Goal: Task Accomplishment & Management: Manage account settings

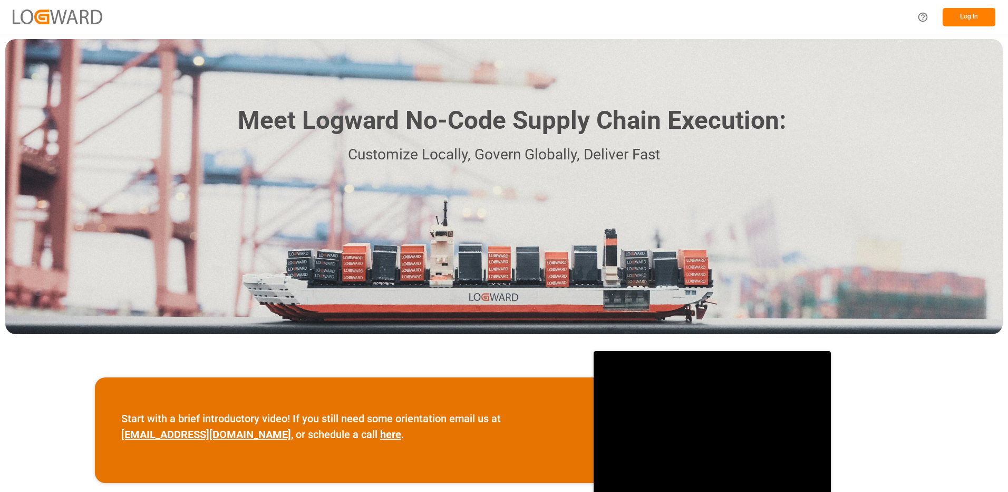
click at [969, 16] on button "Log In" at bounding box center [969, 17] width 53 height 18
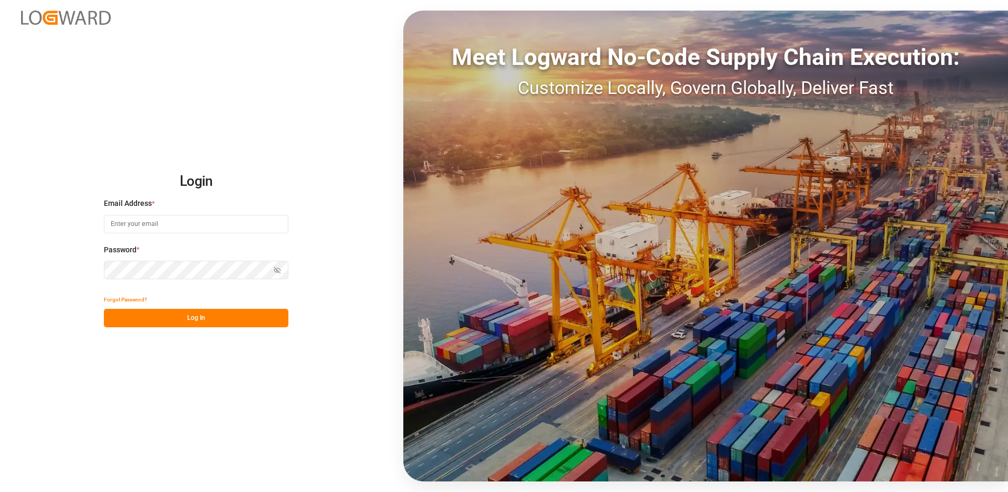
click at [161, 224] on input at bounding box center [196, 224] width 185 height 18
type input "[PERSON_NAME][EMAIL_ADDRESS][DOMAIN_NAME]"
click at [76, 265] on div "Login Email Address * [EMAIL_ADDRESS][DOMAIN_NAME] Password * Show password For…" at bounding box center [504, 246] width 1008 height 492
click at [115, 315] on button "Log In" at bounding box center [196, 318] width 185 height 18
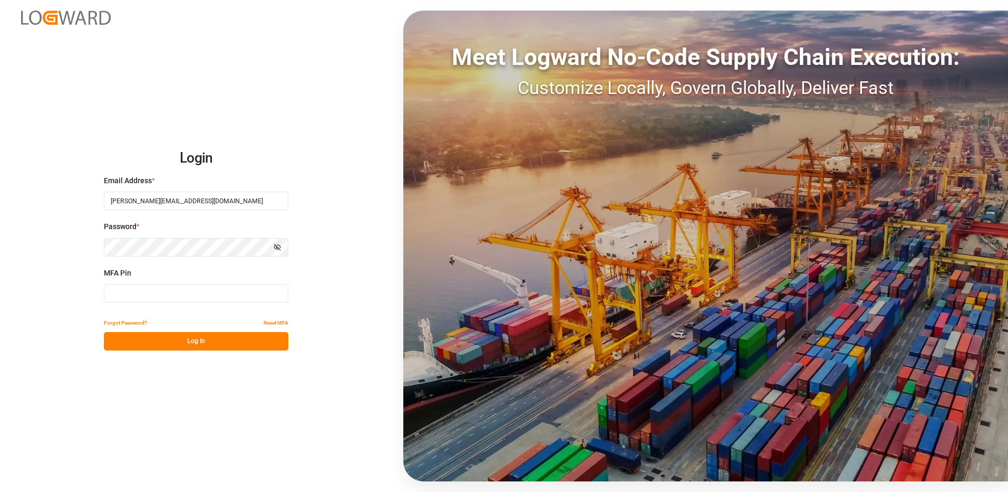
click at [123, 290] on input at bounding box center [196, 293] width 185 height 18
type input "936011"
click at [187, 338] on button "Log In" at bounding box center [196, 341] width 185 height 18
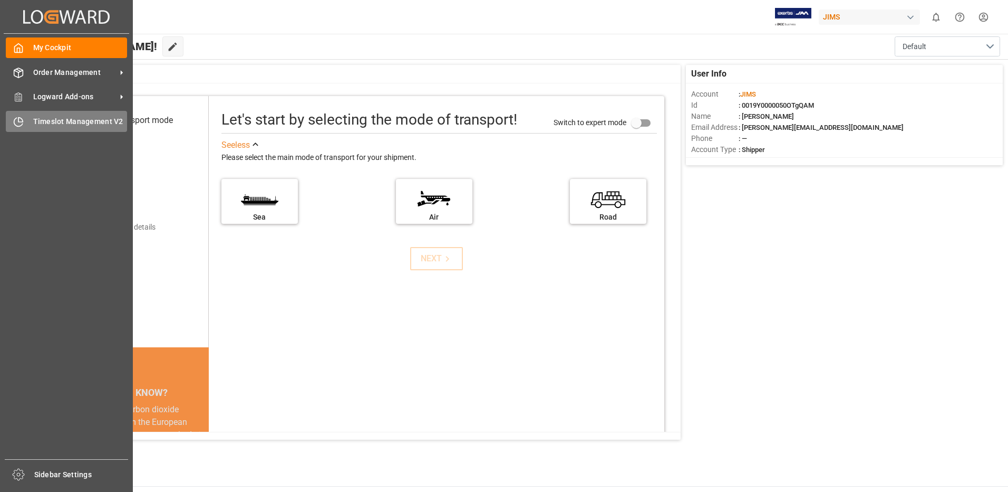
click at [59, 122] on span "Timeslot Management V2" at bounding box center [80, 121] width 94 height 11
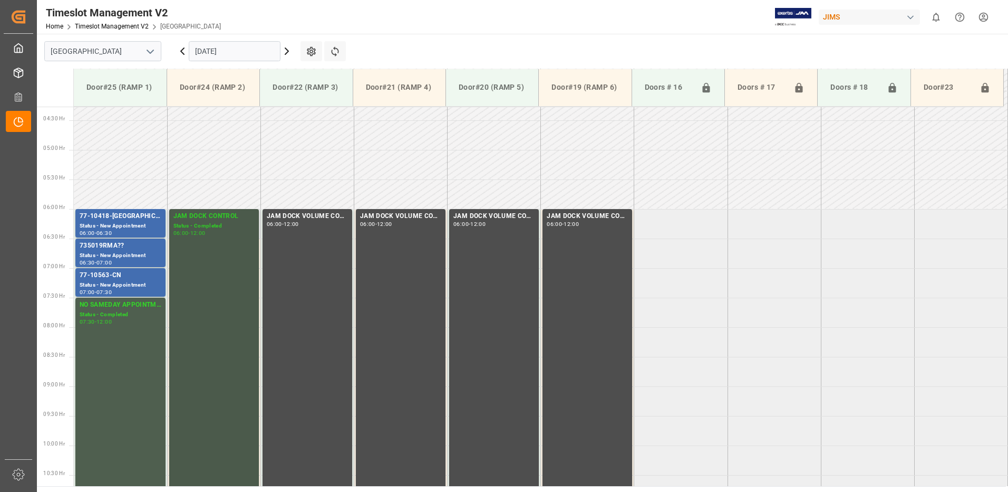
scroll to position [249, 0]
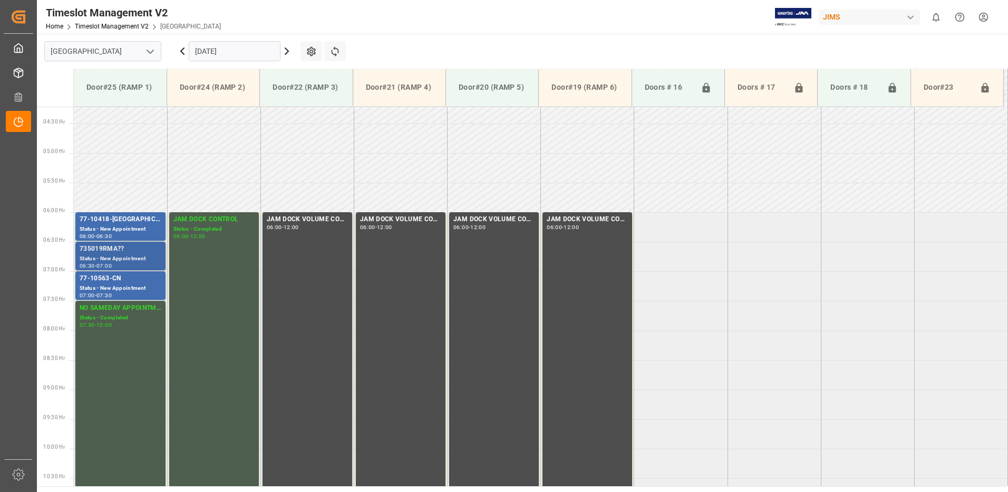
click at [124, 249] on div "735019RMA??" at bounding box center [121, 249] width 82 height 11
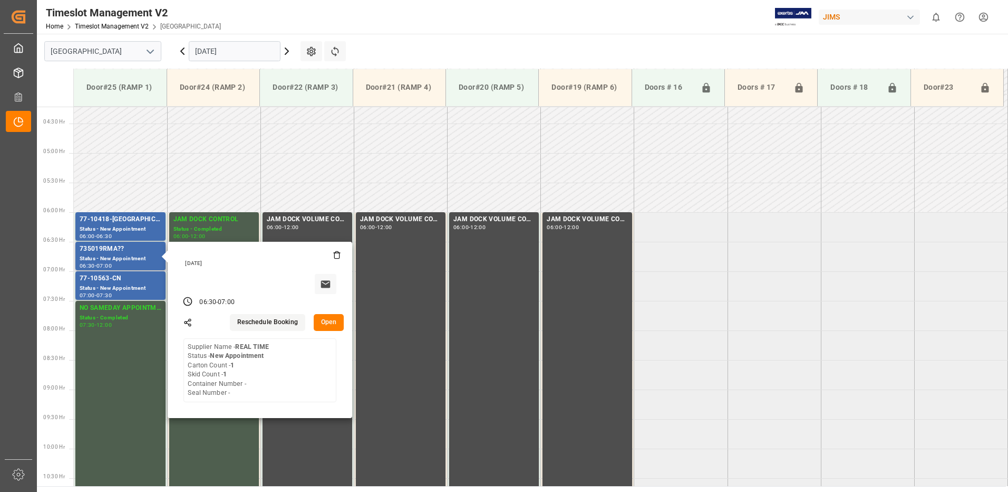
click at [329, 318] on button "Open" at bounding box center [329, 322] width 31 height 17
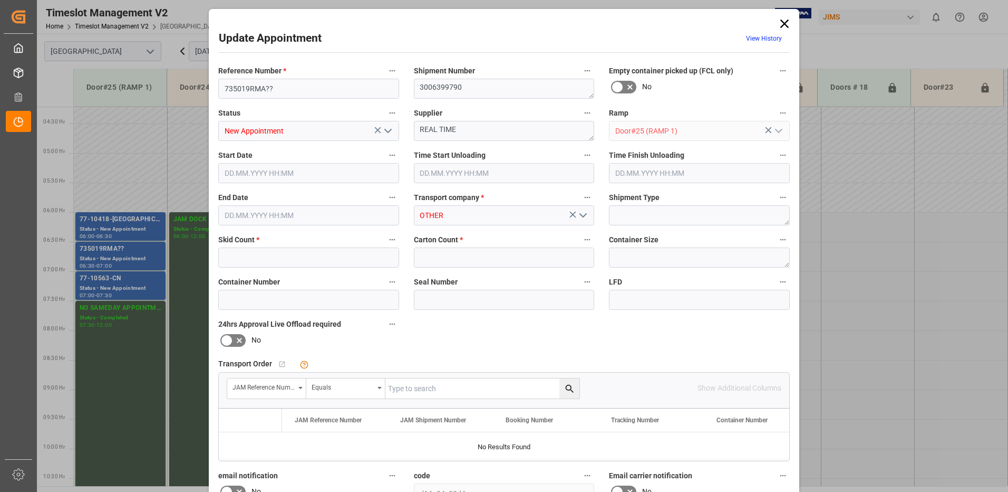
type input "1"
type input "[DATE] 06:30"
type input "[DATE] 07:00"
type input "[DATE] 13:24"
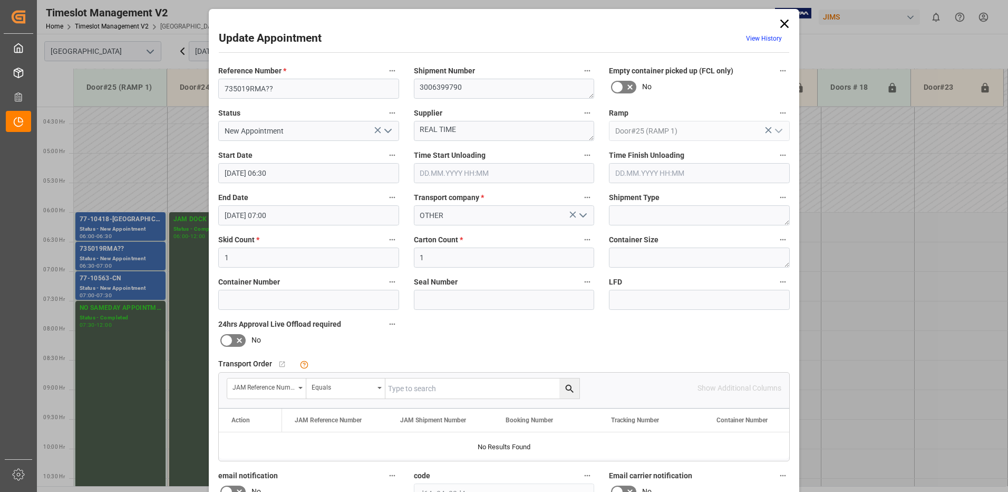
click at [783, 25] on icon at bounding box center [784, 23] width 15 height 15
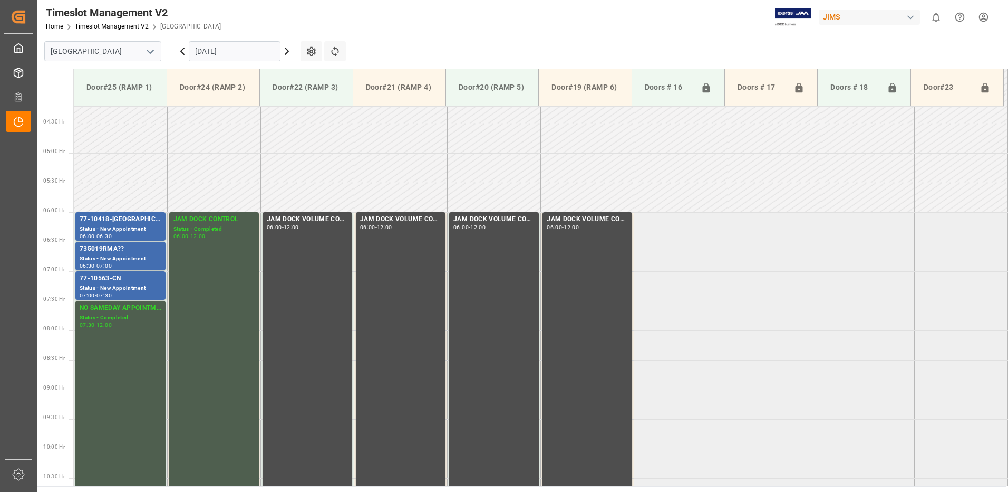
click at [238, 51] on input "[DATE]" at bounding box center [235, 51] width 92 height 20
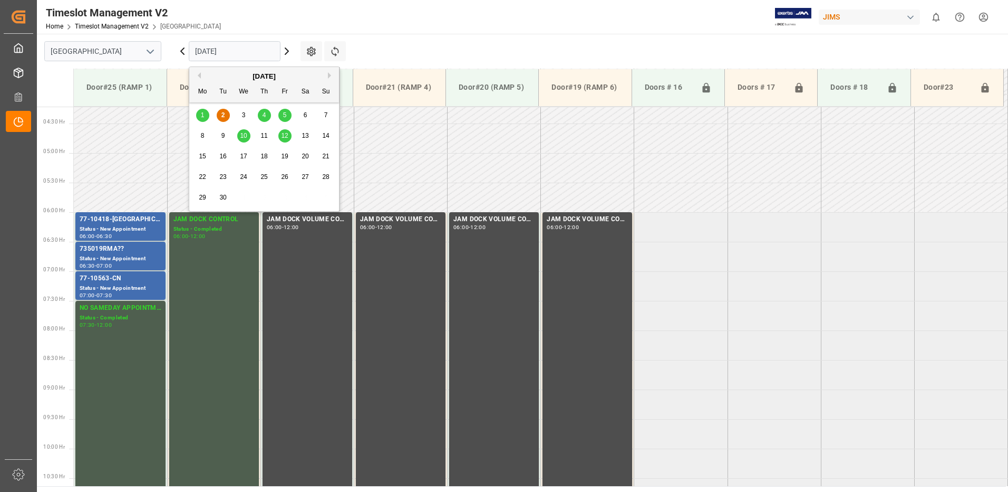
click at [264, 116] on span "4" at bounding box center [265, 114] width 4 height 7
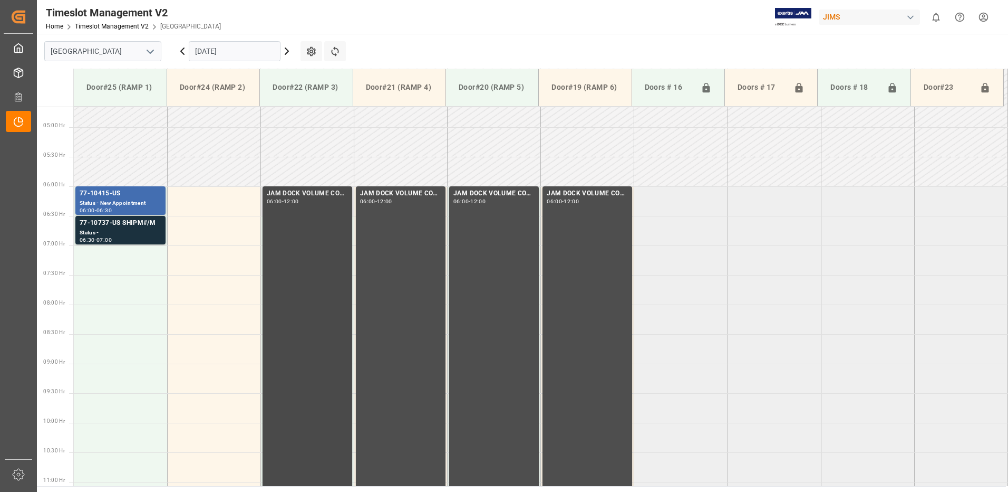
scroll to position [255, 0]
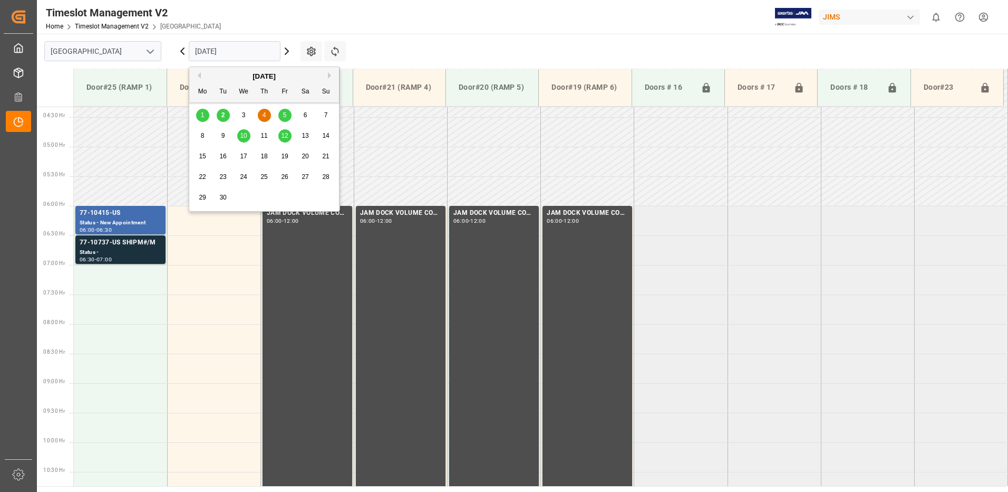
click at [245, 48] on input "[DATE]" at bounding box center [235, 51] width 92 height 20
click at [287, 114] on div "5" at bounding box center [284, 115] width 13 height 13
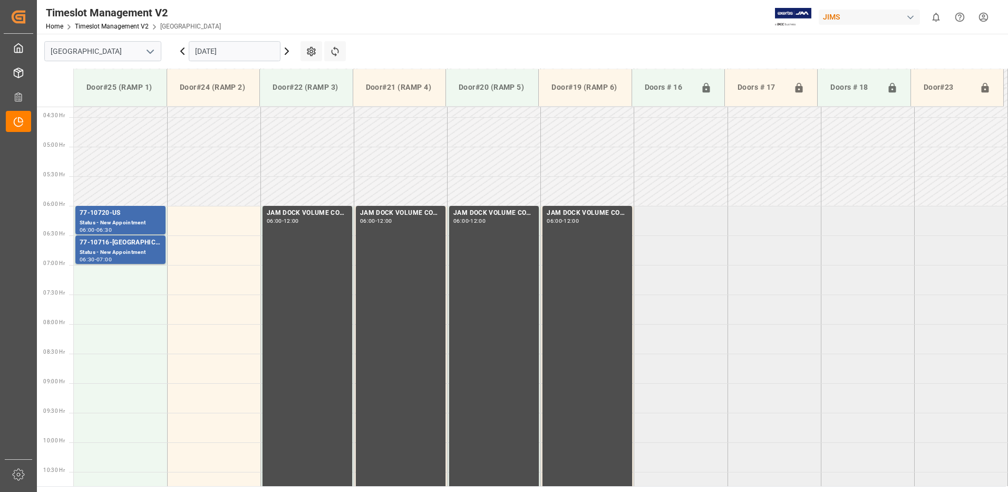
click at [244, 49] on input "[DATE]" at bounding box center [235, 51] width 92 height 20
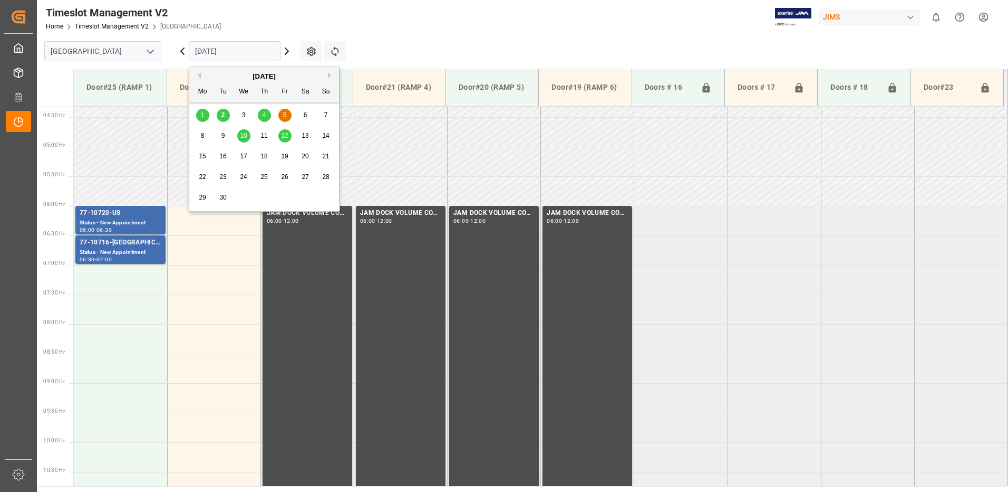
click at [244, 137] on span "10" at bounding box center [243, 135] width 7 height 7
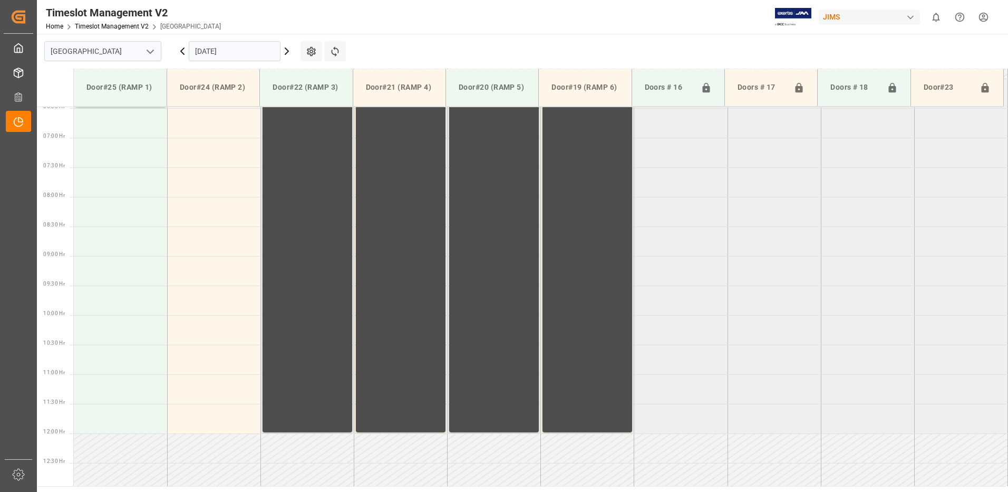
scroll to position [466, 0]
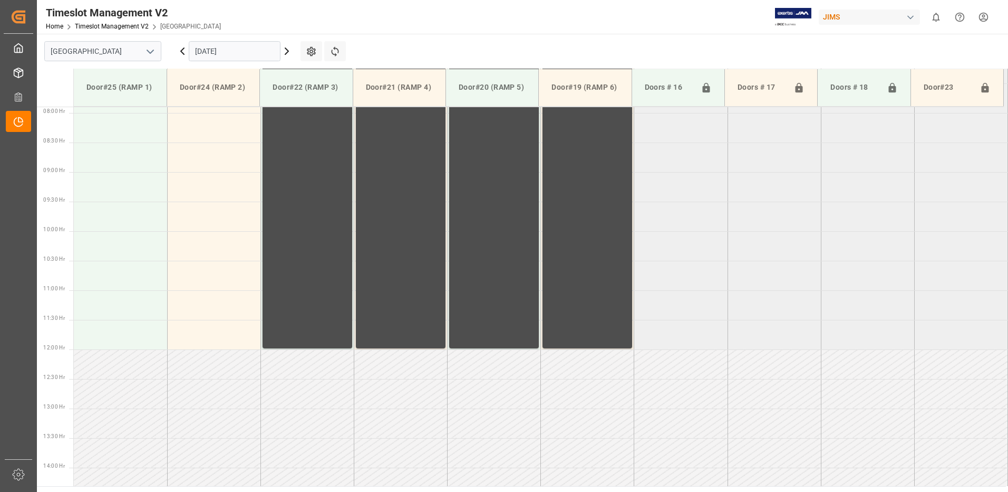
click at [241, 46] on input "[DATE]" at bounding box center [235, 51] width 92 height 20
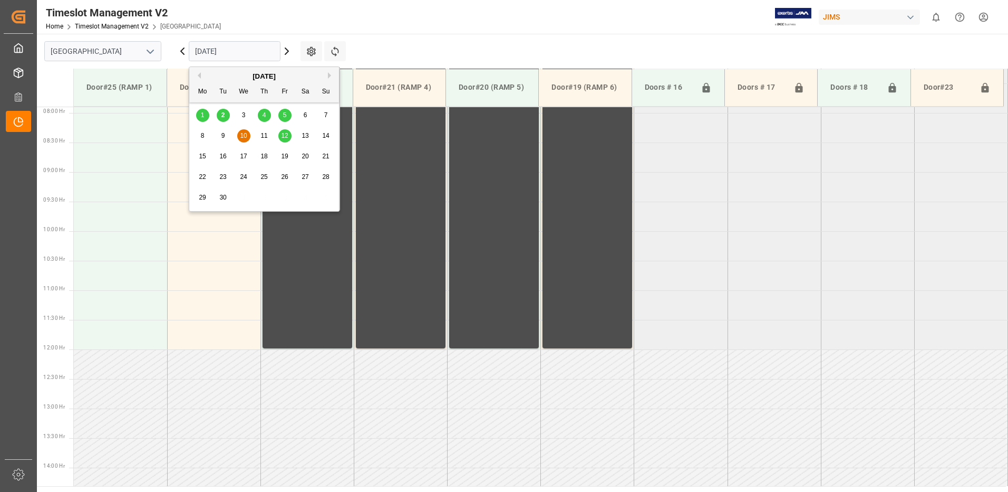
click at [288, 134] on span "12" at bounding box center [284, 135] width 7 height 7
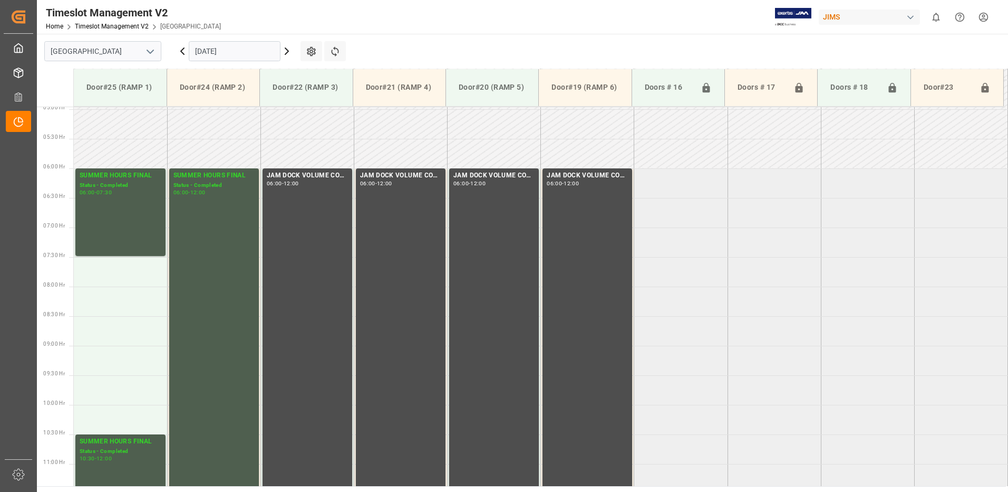
scroll to position [255, 0]
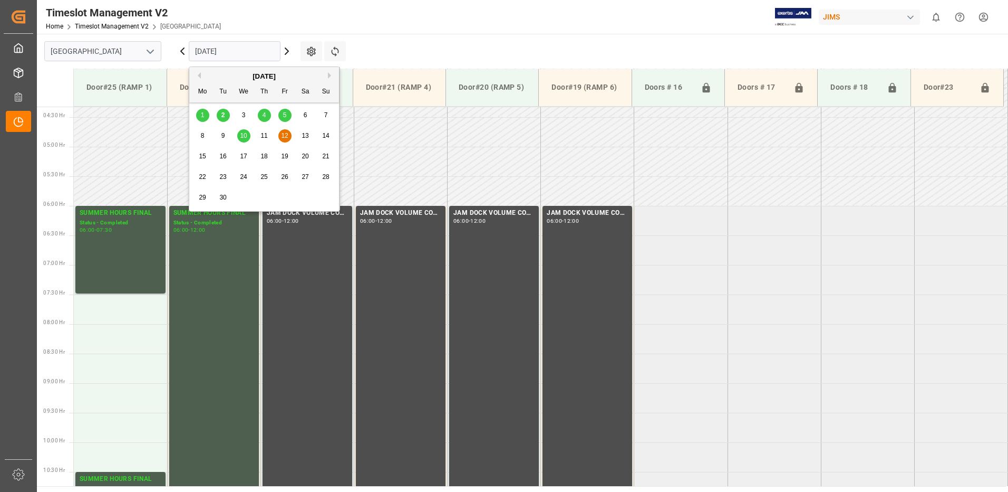
click at [247, 49] on input "[DATE]" at bounding box center [235, 51] width 92 height 20
click at [226, 116] on div "2" at bounding box center [223, 115] width 13 height 13
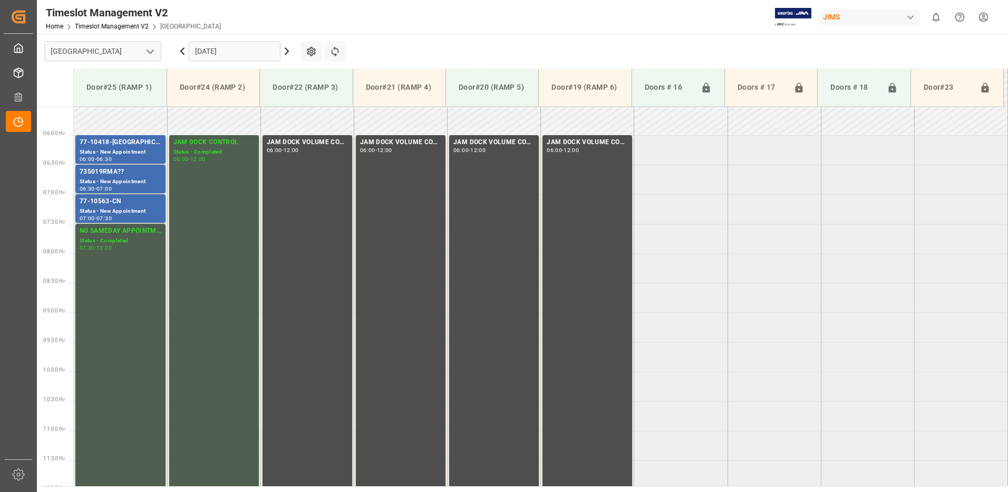
scroll to position [308, 0]
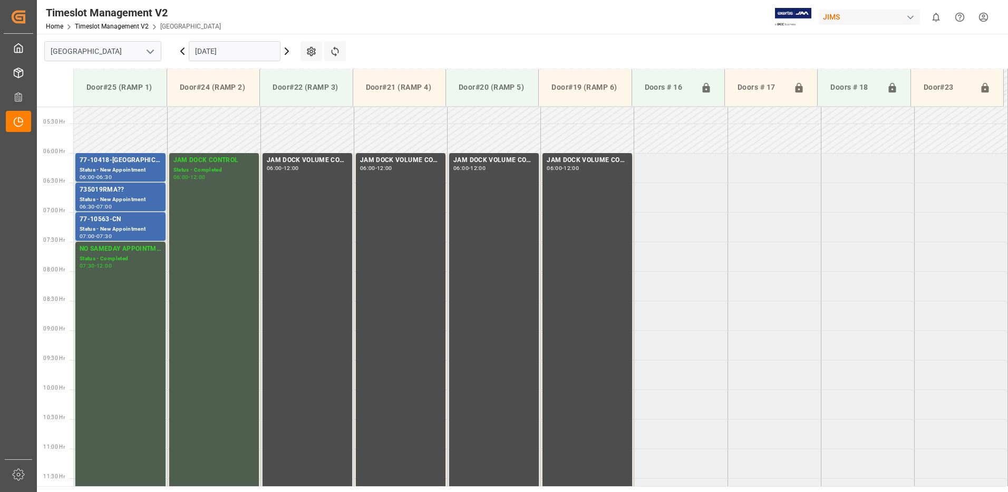
click at [245, 52] on input "[DATE]" at bounding box center [235, 51] width 92 height 20
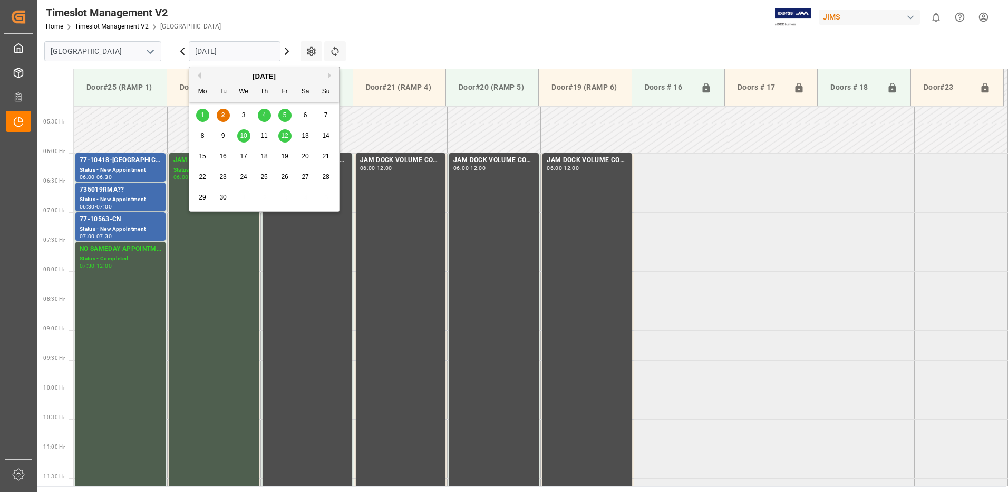
click at [199, 74] on button "Previous Month" at bounding box center [198, 75] width 6 height 6
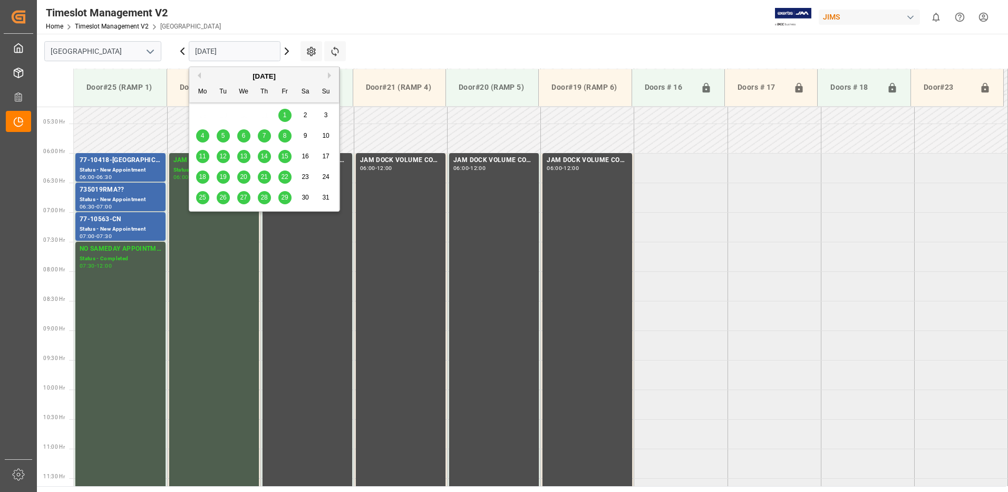
click at [265, 197] on span "28" at bounding box center [264, 197] width 7 height 7
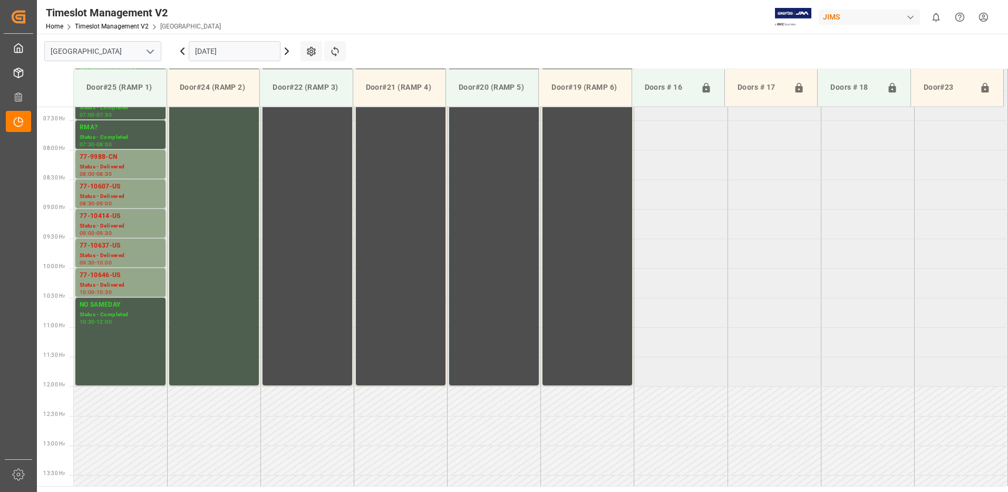
scroll to position [414, 0]
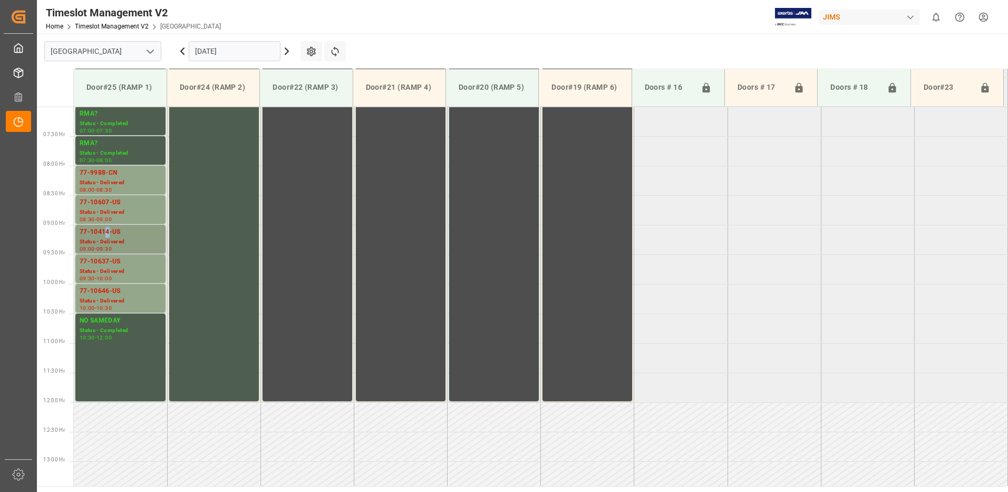
click at [108, 235] on div "77-10414-US" at bounding box center [121, 232] width 82 height 11
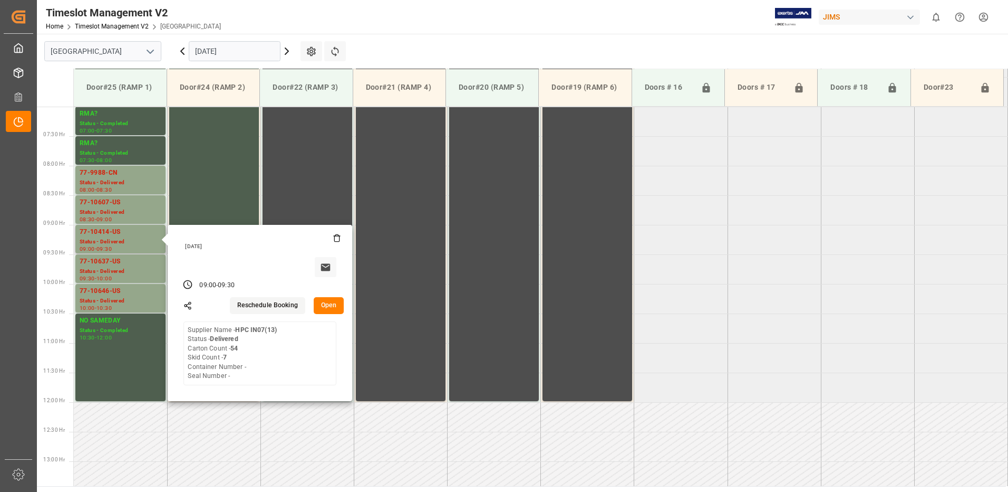
click at [334, 304] on button "Open" at bounding box center [329, 305] width 31 height 17
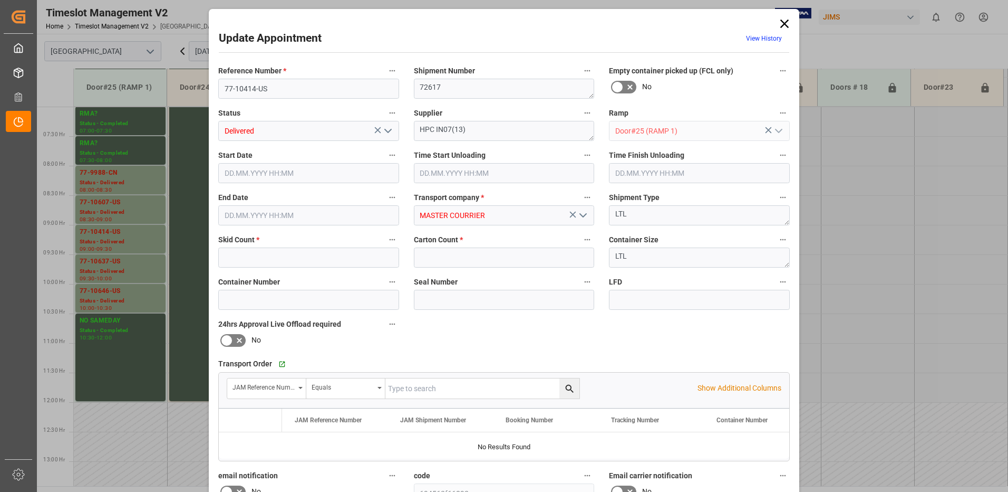
type input "7"
type input "54"
type input "[DATE] 09:00"
type input "[DATE] 09:30"
type input "[DATE] 12:40"
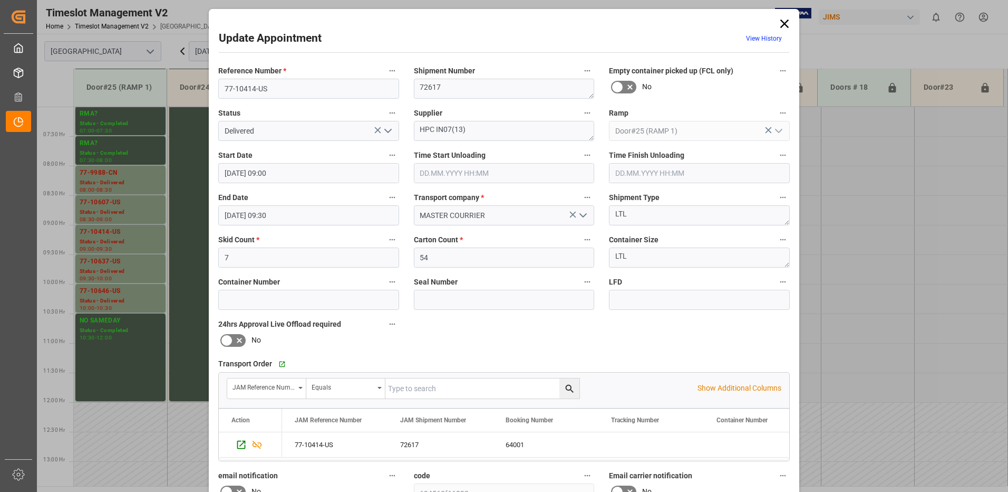
click at [386, 130] on icon "open menu" at bounding box center [388, 130] width 13 height 13
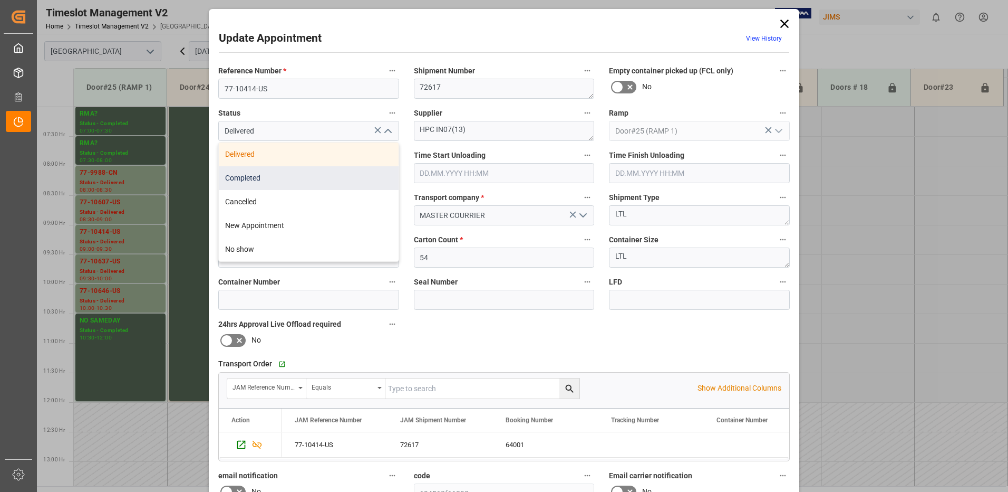
click at [266, 176] on div "Completed" at bounding box center [309, 178] width 180 height 24
type input "Completed"
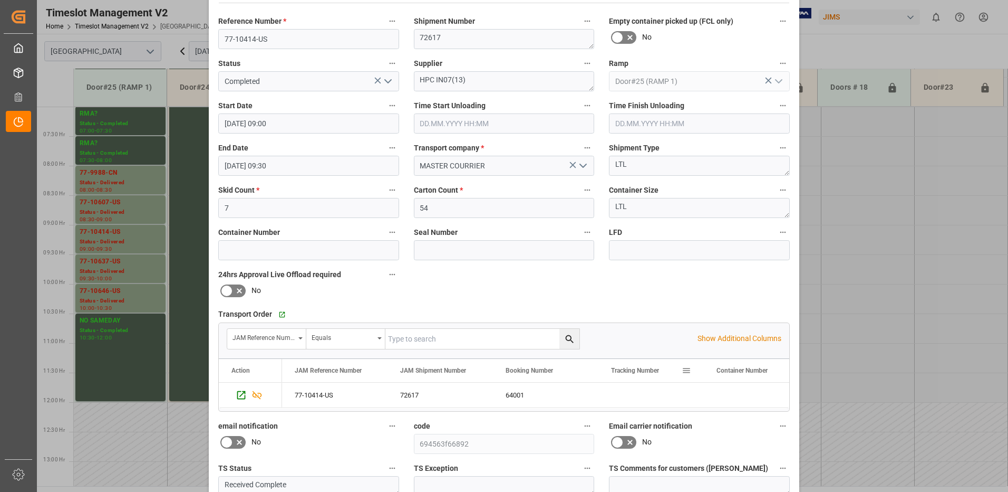
scroll to position [150, 0]
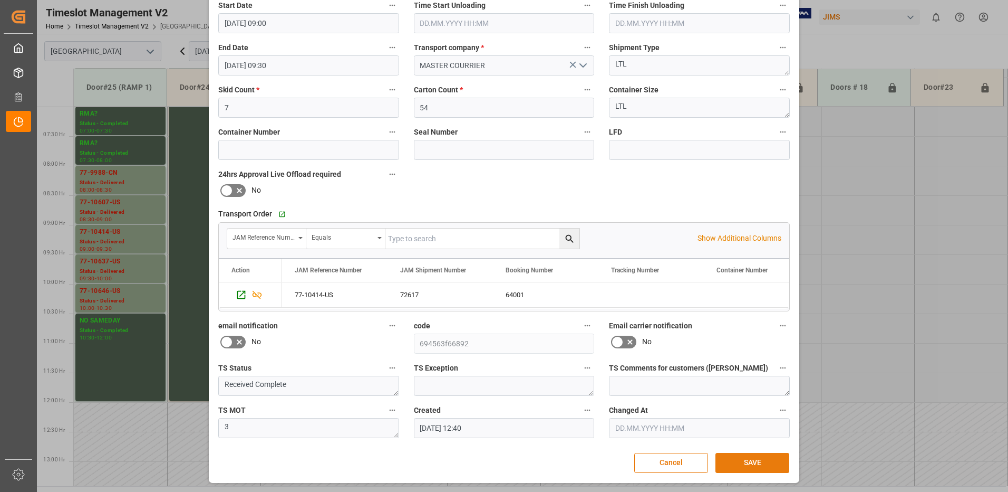
click at [756, 465] on button "SAVE" at bounding box center [753, 463] width 74 height 20
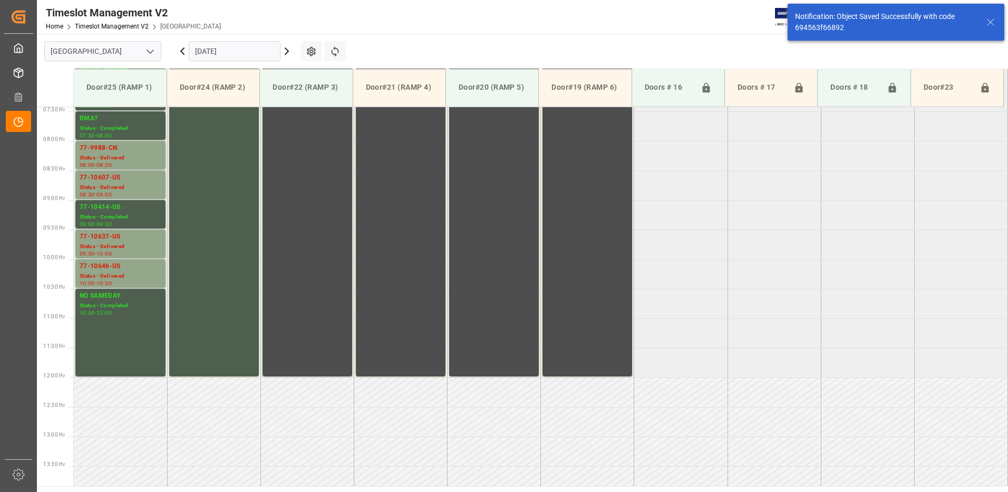
scroll to position [414, 0]
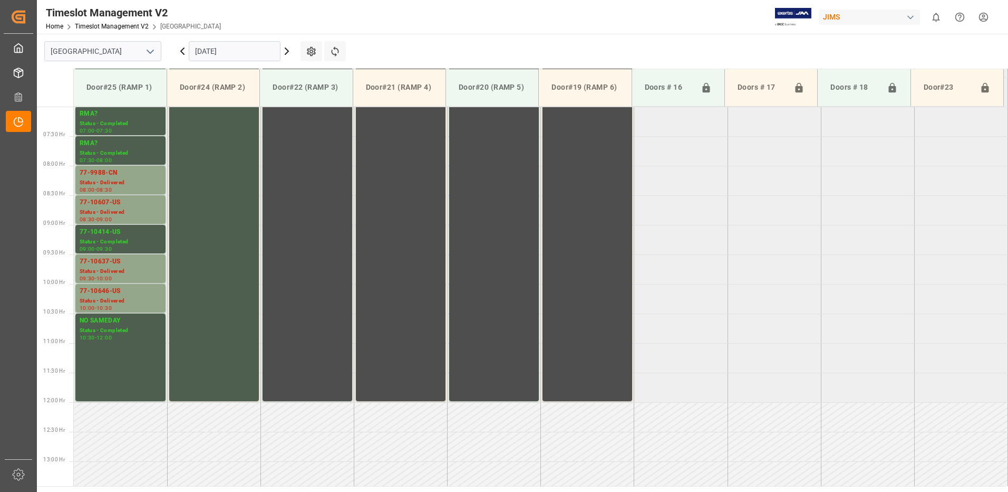
click at [181, 52] on icon at bounding box center [182, 51] width 3 height 6
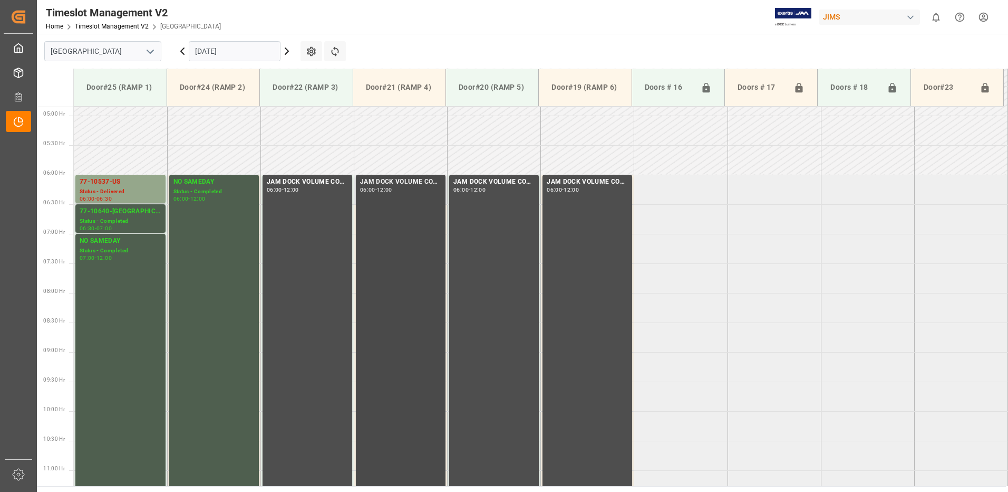
scroll to position [255, 0]
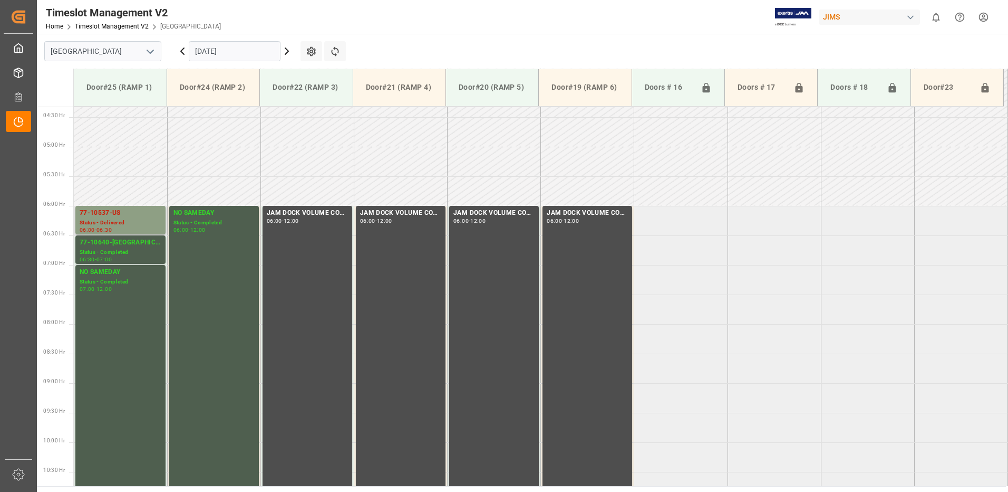
click at [109, 215] on div "77-10537-US" at bounding box center [121, 213] width 82 height 11
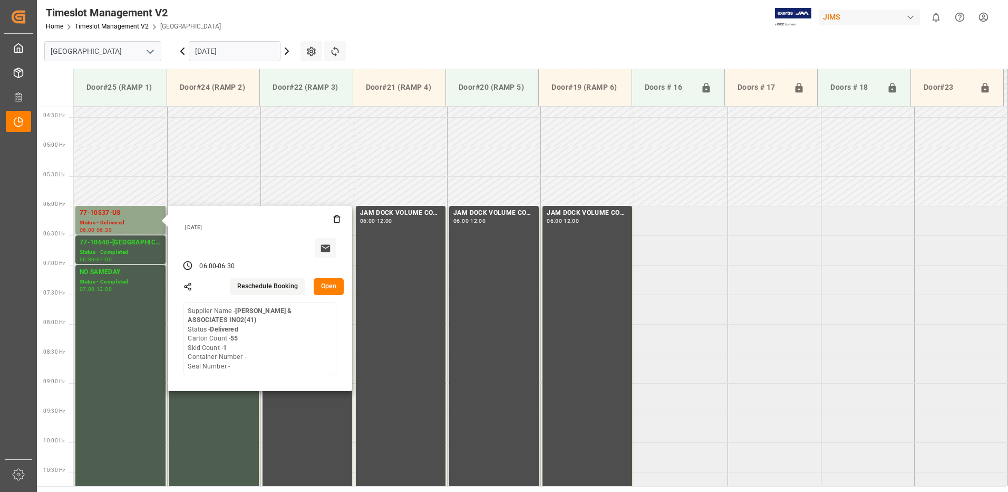
click at [331, 284] on button "Open" at bounding box center [329, 286] width 31 height 17
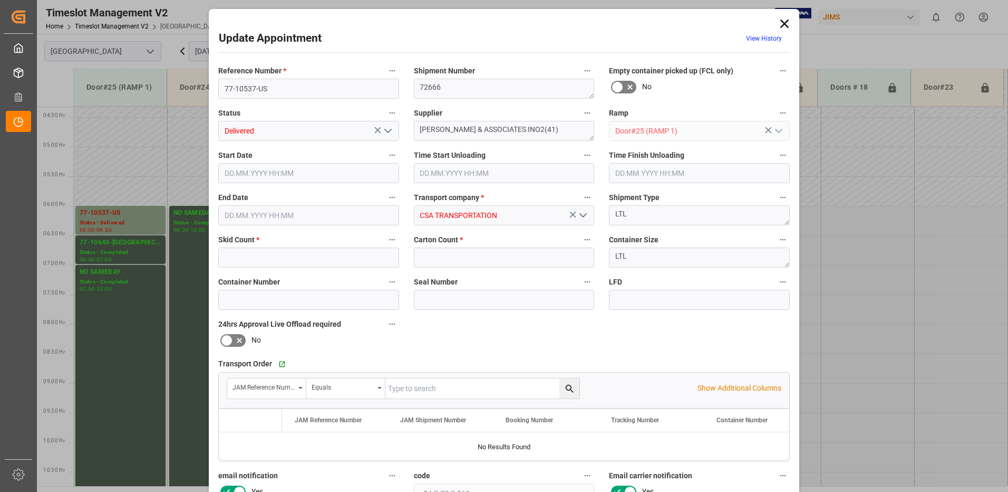
type input "1"
type input "55"
type input "[DATE] 06:00"
type input "[DATE] 08:45"
type input "[DATE] 06:30"
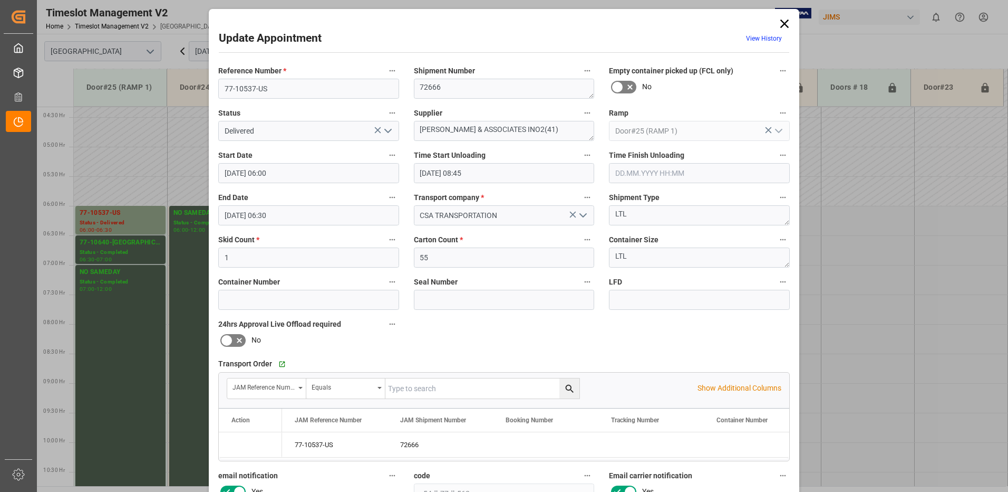
type input "[DATE] 13:35"
click at [387, 133] on icon "open menu" at bounding box center [388, 130] width 13 height 13
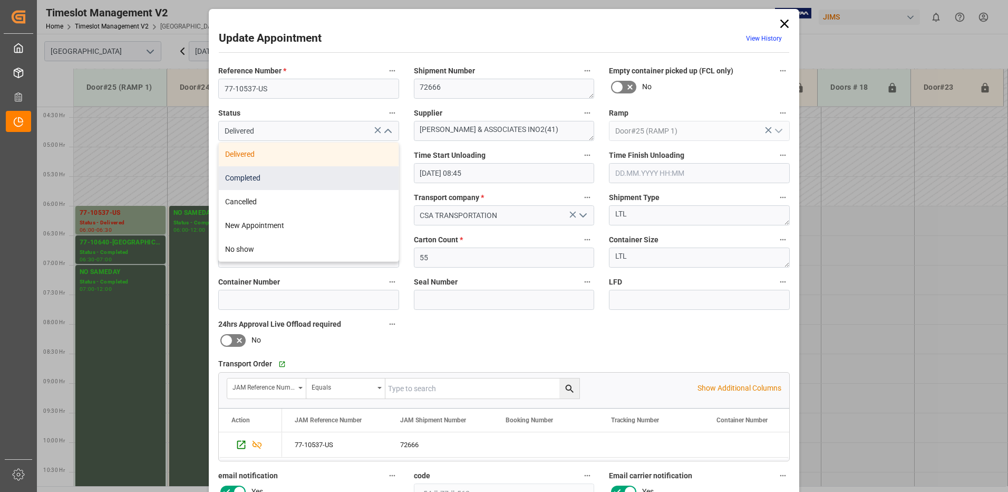
click at [303, 180] on div "Completed" at bounding box center [309, 178] width 180 height 24
type input "Completed"
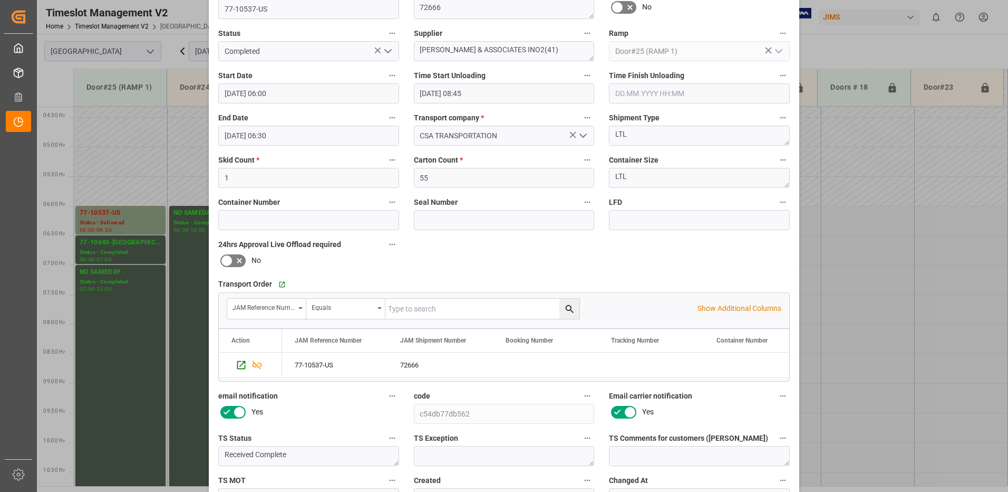
scroll to position [150, 0]
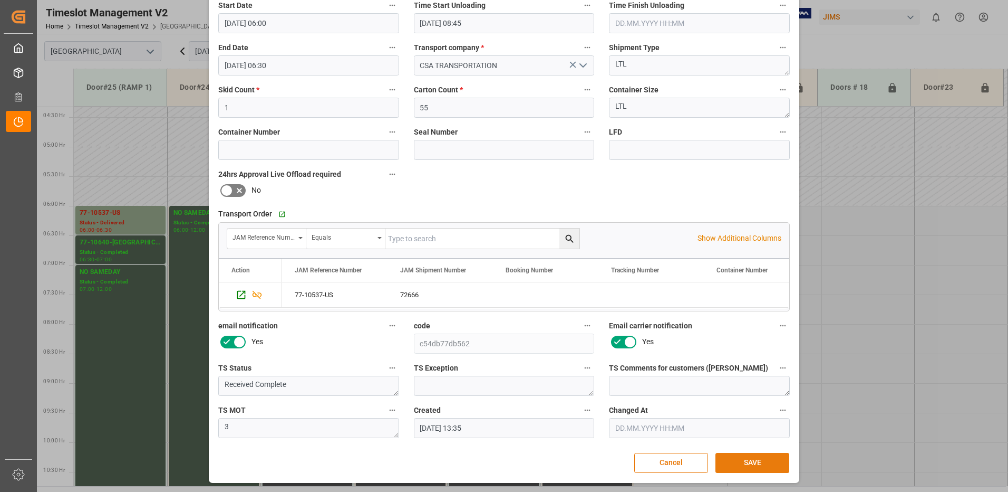
click at [766, 462] on button "SAVE" at bounding box center [753, 463] width 74 height 20
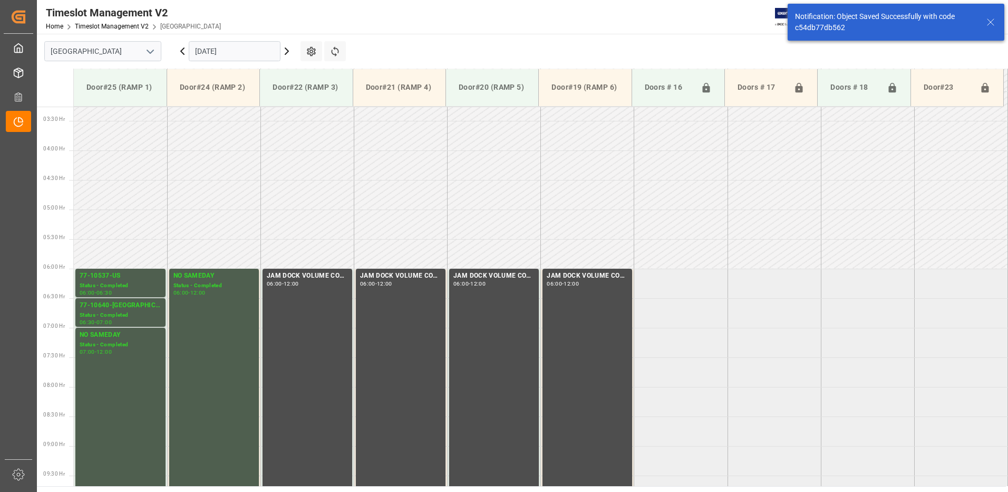
scroll to position [289, 0]
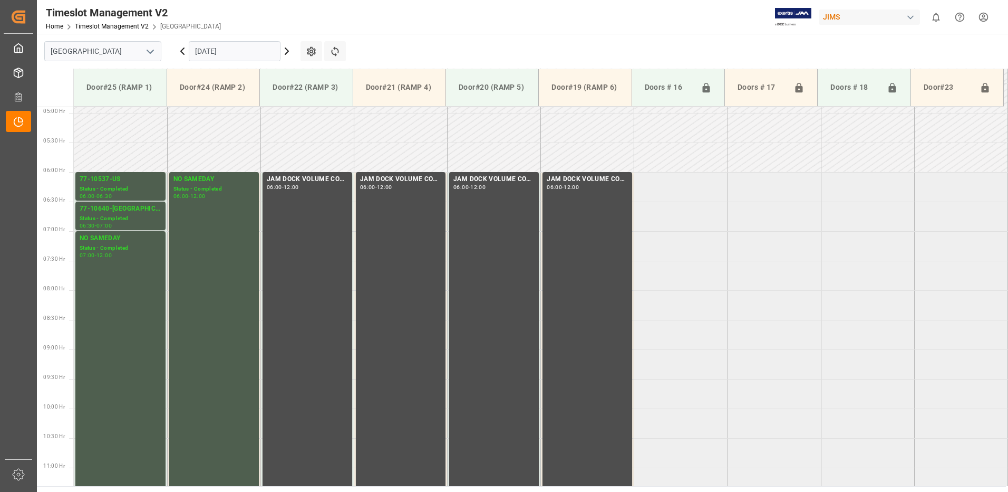
click at [182, 49] on icon at bounding box center [182, 51] width 13 height 13
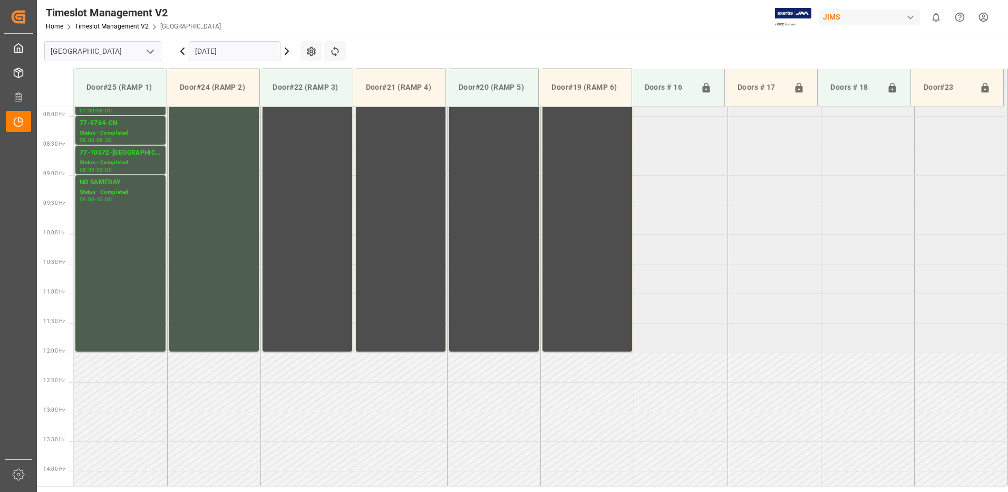
scroll to position [466, 0]
click at [181, 50] on icon at bounding box center [182, 51] width 3 height 6
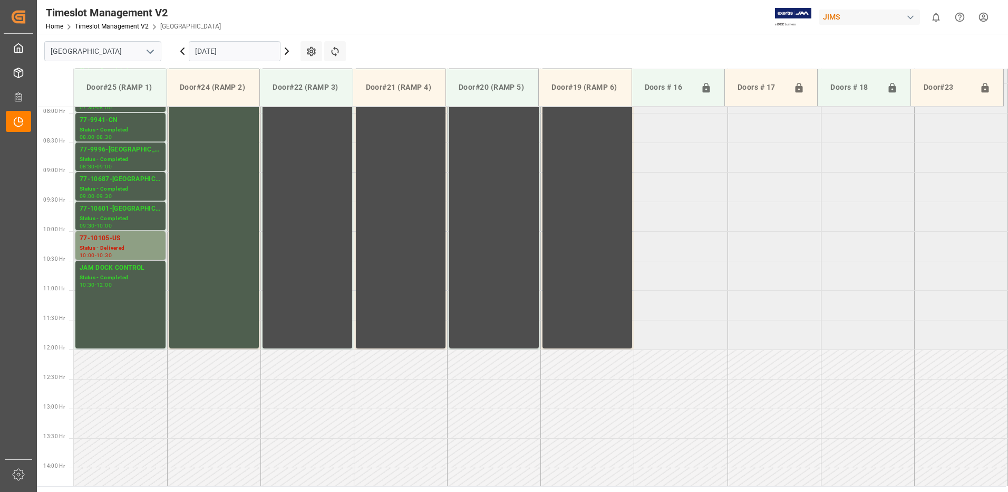
click at [120, 246] on div "Status - Delivered" at bounding box center [121, 248] width 82 height 9
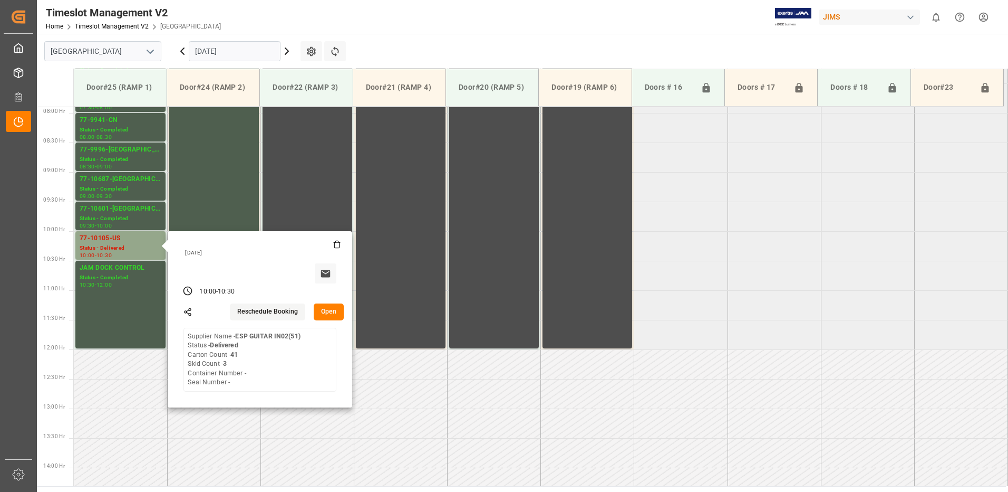
click at [239, 49] on input "[DATE]" at bounding box center [235, 51] width 92 height 20
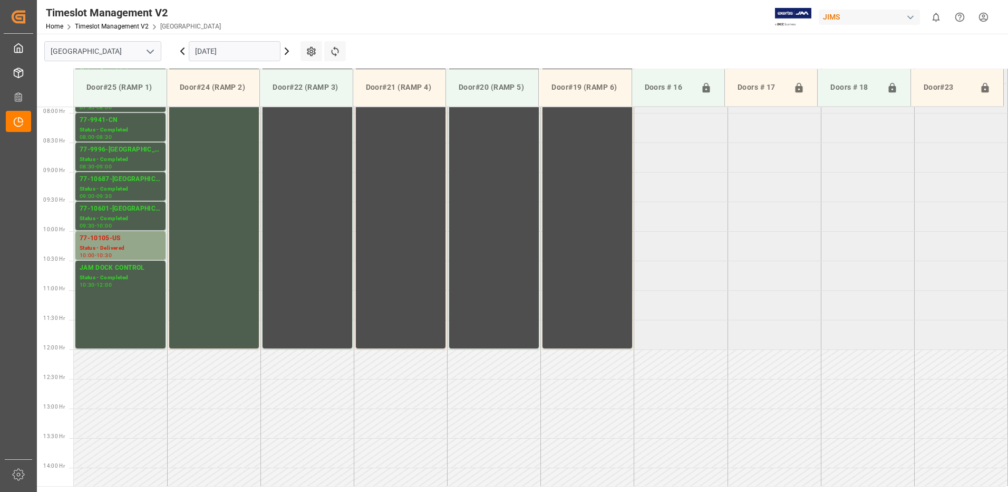
click at [288, 54] on icon at bounding box center [287, 51] width 13 height 13
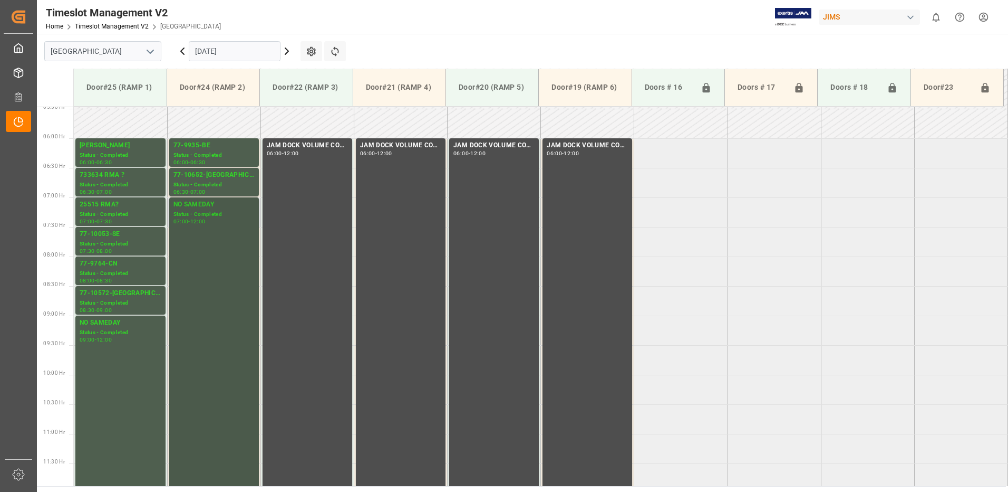
scroll to position [308, 0]
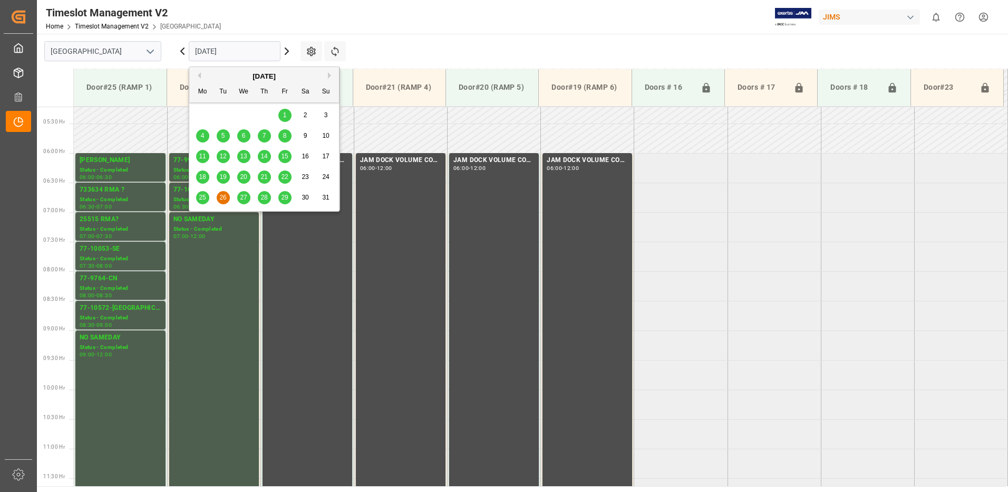
click at [268, 51] on input "[DATE]" at bounding box center [235, 51] width 92 height 20
click at [331, 74] on button "Next Month" at bounding box center [331, 75] width 6 height 6
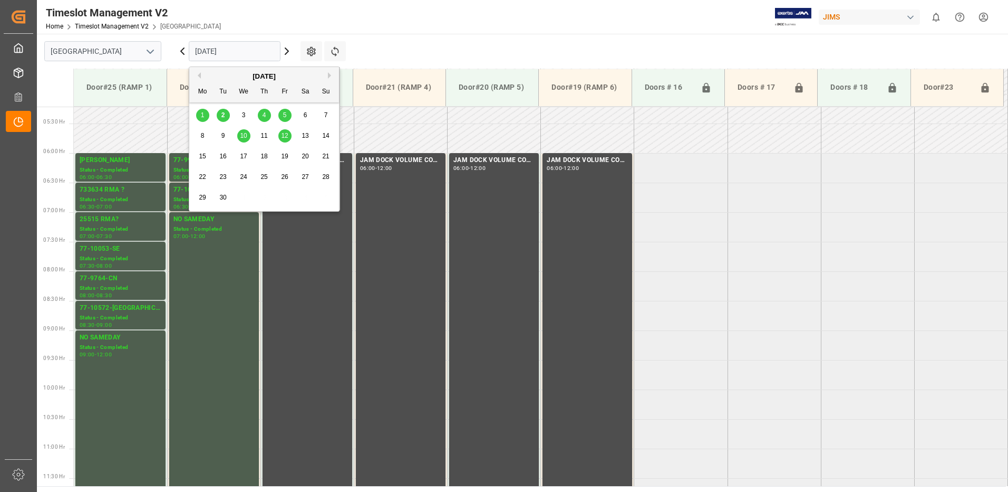
click at [223, 114] on span "2" at bounding box center [224, 114] width 4 height 7
